Goal: Find specific page/section: Find specific page/section

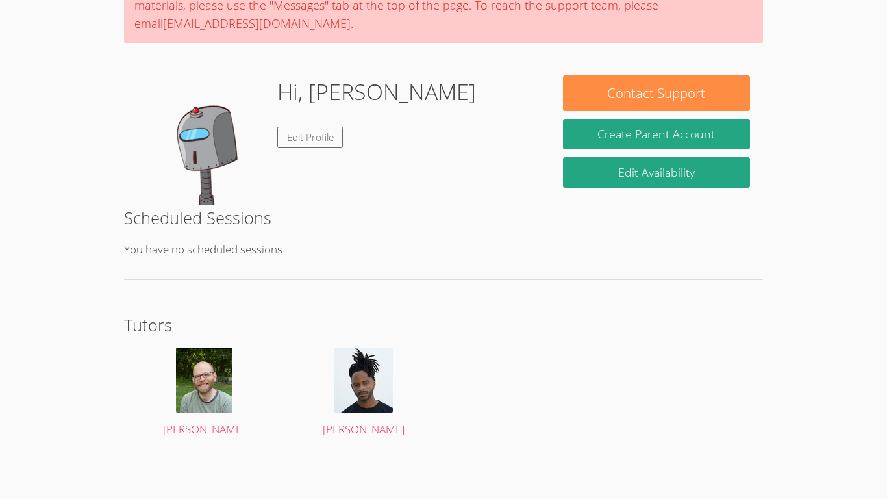
scroll to position [134, 0]
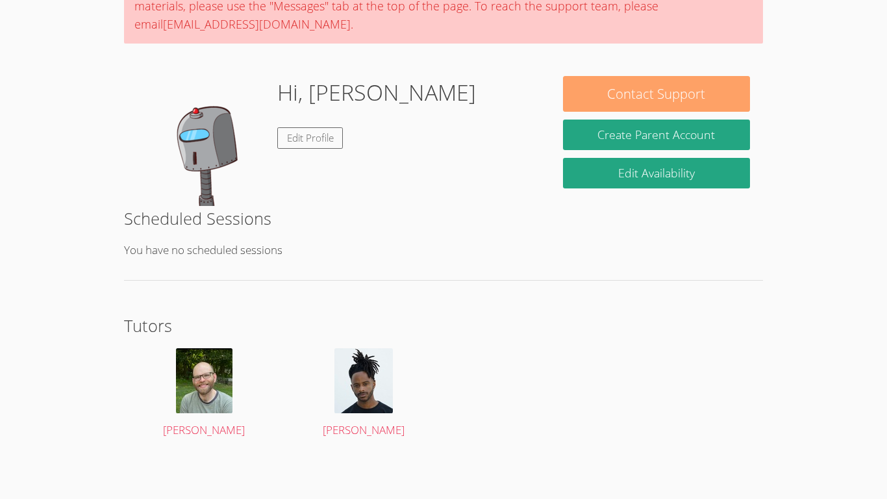
click at [706, 89] on button "Contact Support" at bounding box center [656, 94] width 187 height 36
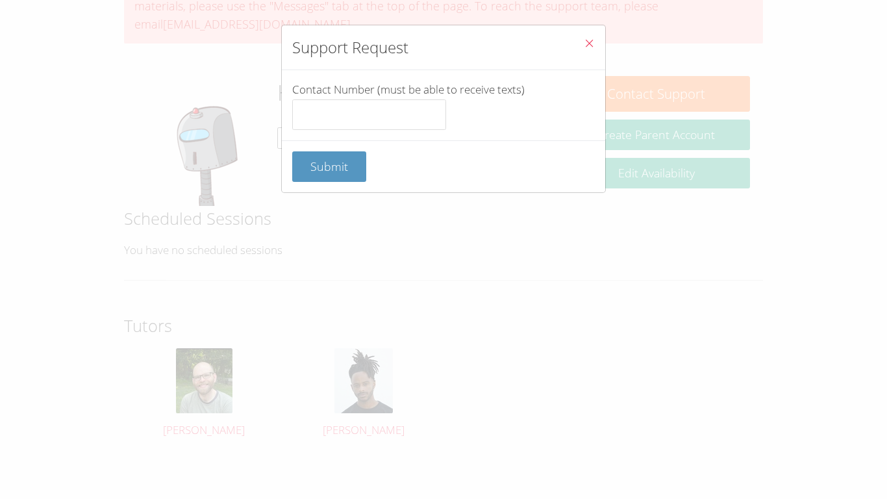
click at [586, 42] on icon "Close" at bounding box center [589, 43] width 11 height 11
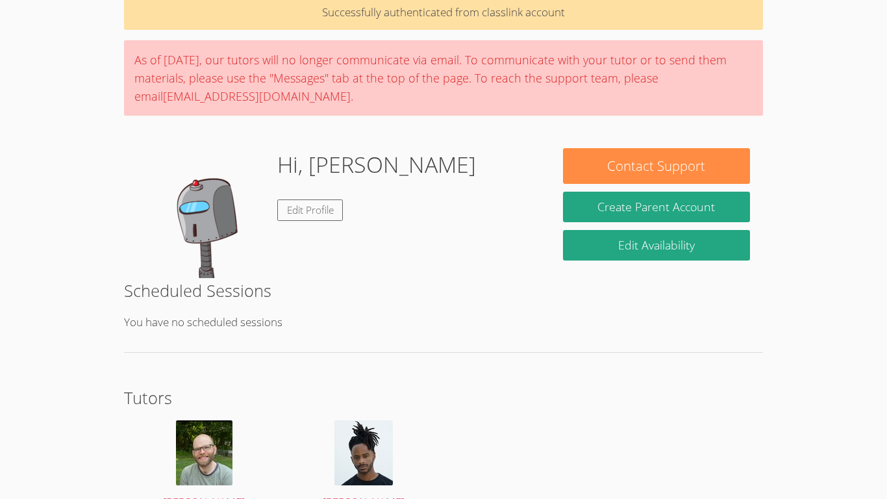
scroll to position [135, 0]
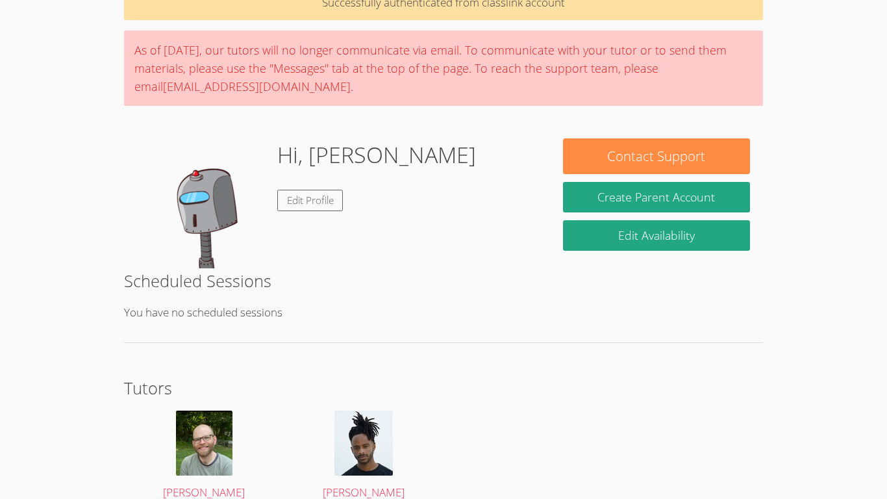
scroll to position [135, 0]
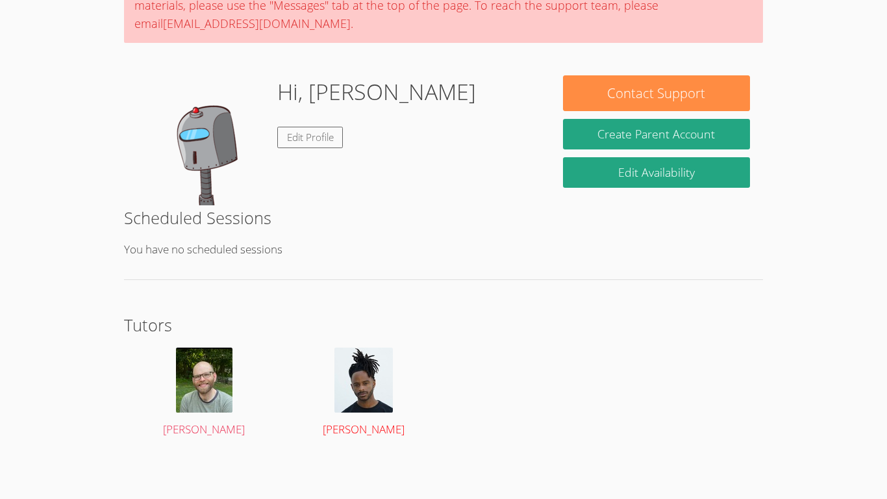
click at [349, 379] on img at bounding box center [363, 379] width 58 height 65
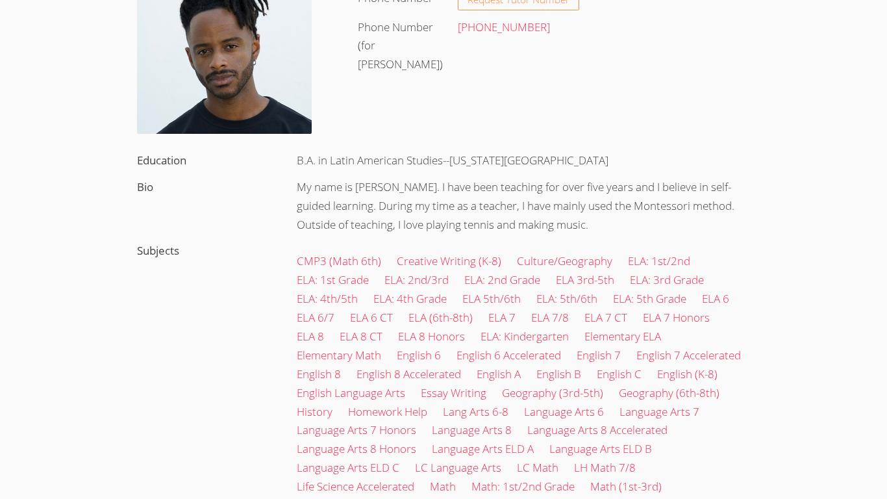
scroll to position [188, 0]
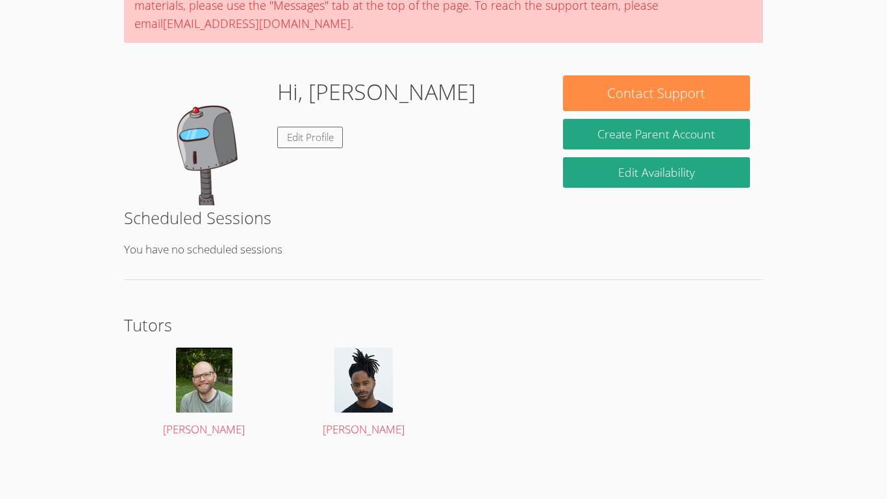
scroll to position [135, 0]
click at [176, 408] on img at bounding box center [204, 379] width 56 height 65
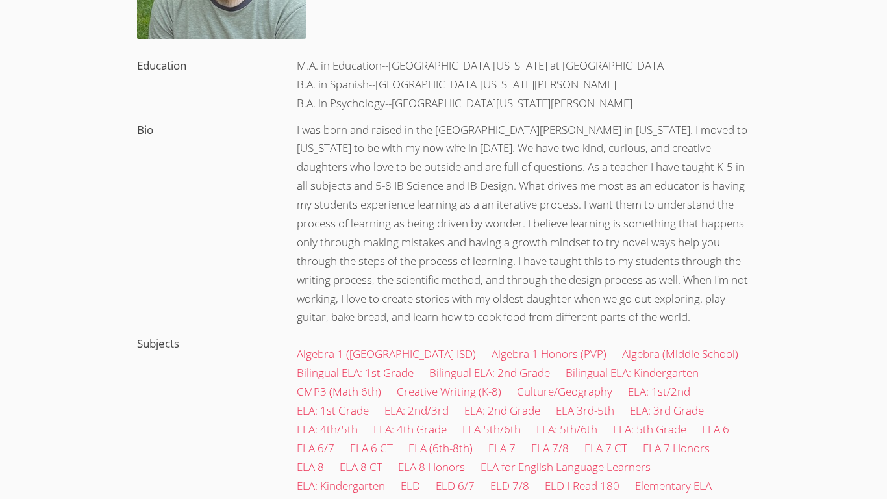
scroll to position [278, 0]
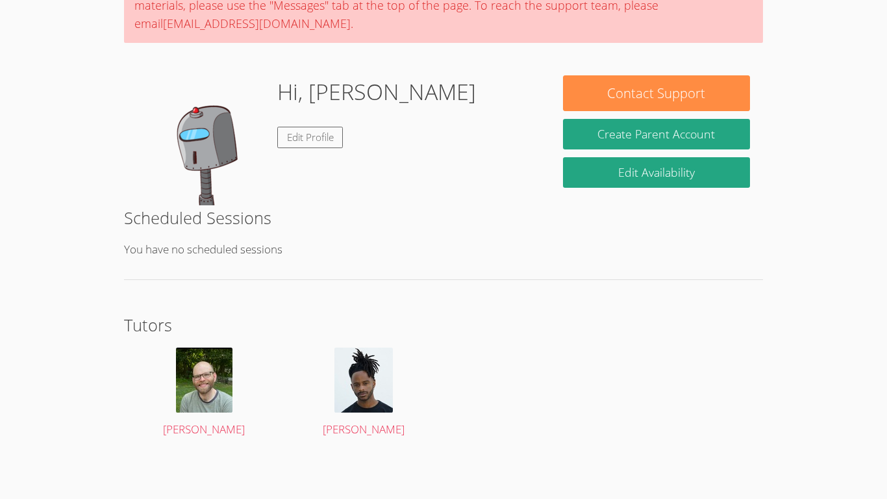
click at [749, 238] on div "Scheduled Sessions You have no scheduled sessions" at bounding box center [443, 242] width 639 height 75
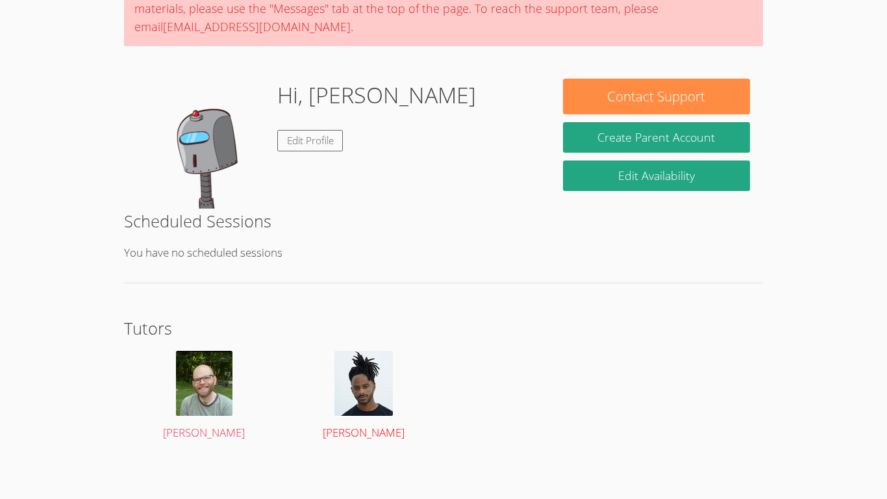
click at [361, 412] on img at bounding box center [363, 383] width 58 height 65
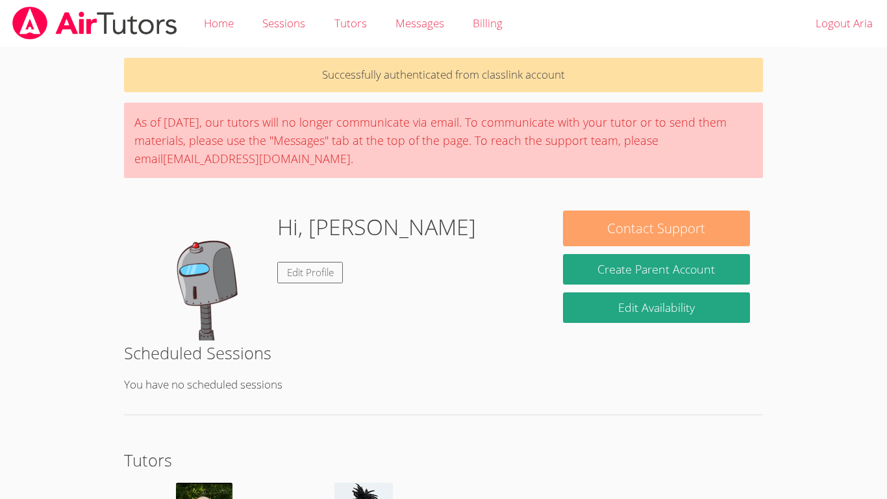
scroll to position [132, 0]
